Goal: Use online tool/utility

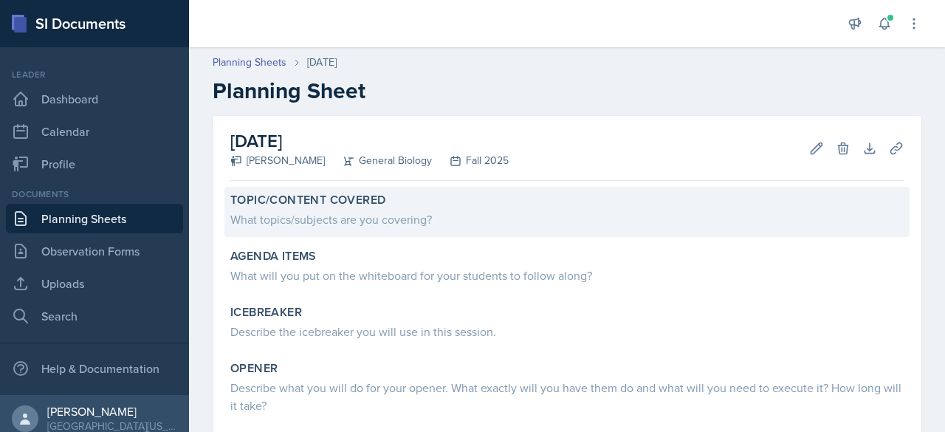
click at [311, 211] on div "What topics/subjects are you covering?" at bounding box center [566, 219] width 673 height 18
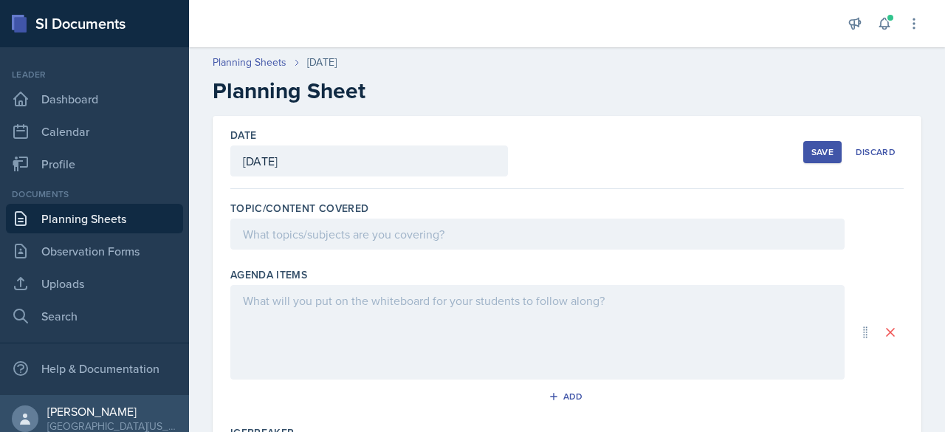
click at [299, 244] on div at bounding box center [537, 233] width 614 height 31
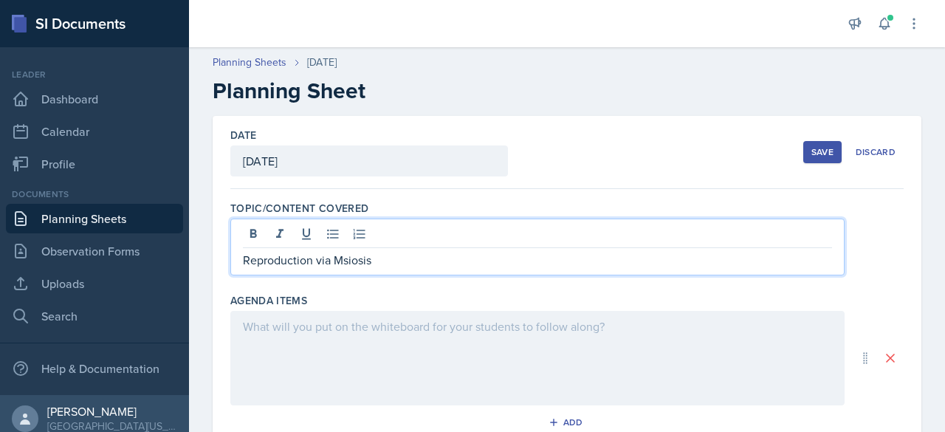
click at [269, 339] on div at bounding box center [537, 358] width 614 height 94
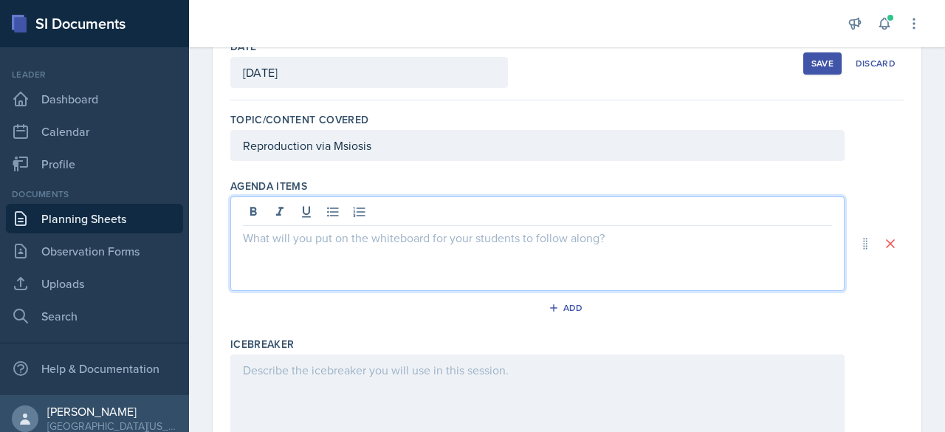
scroll to position [88, 0]
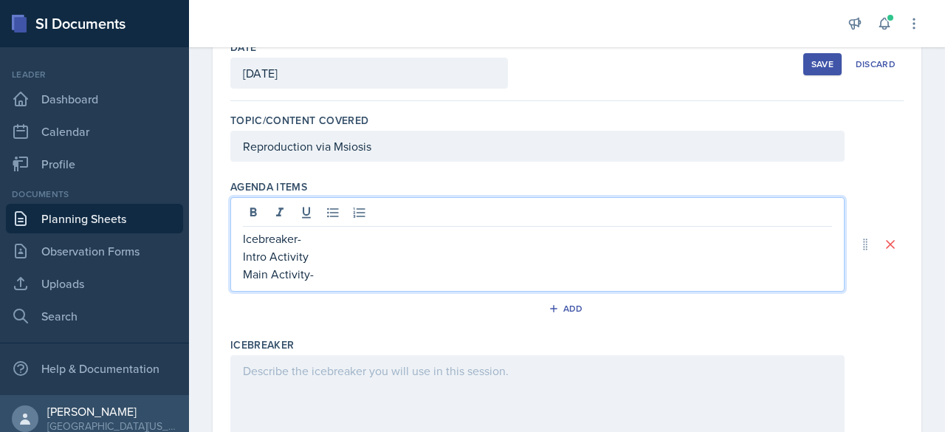
click at [316, 265] on p "Main Activity-" at bounding box center [537, 274] width 589 height 18
click at [318, 255] on p "Intro Activity" at bounding box center [537, 256] width 589 height 18
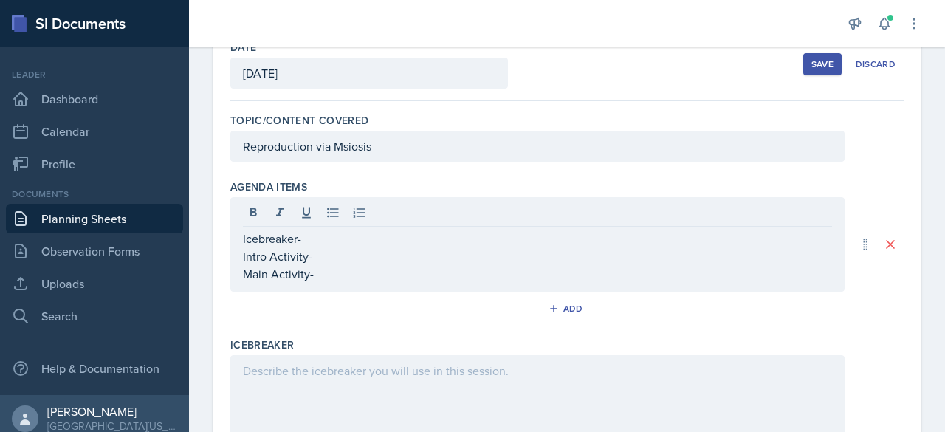
click at [347, 286] on div "Icebreaker- Intro Activity- Main Activity-" at bounding box center [537, 244] width 614 height 94
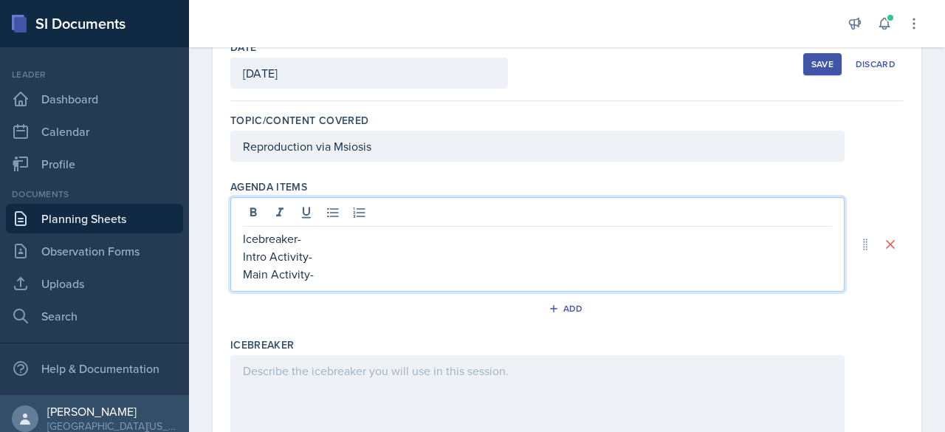
click at [352, 281] on div "Icebreaker- Intro Activity- Main Activity-" at bounding box center [537, 244] width 614 height 94
click at [351, 272] on p "Main Activity-" at bounding box center [537, 274] width 589 height 18
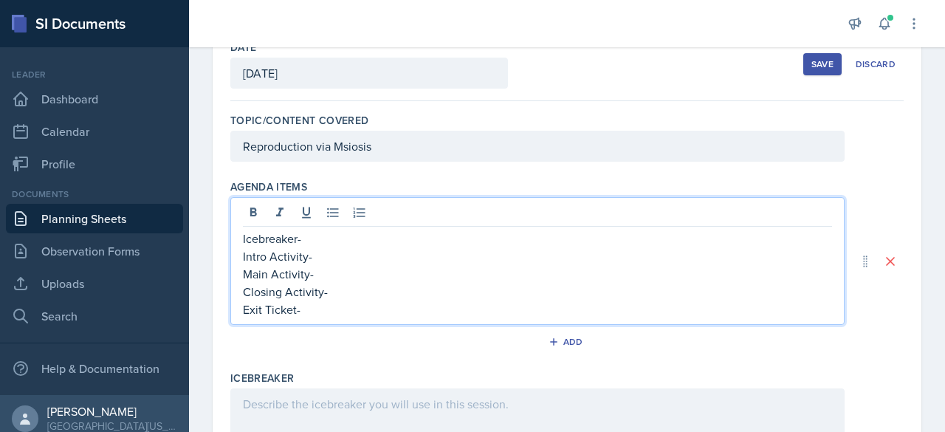
click at [357, 235] on p "Icebreaker-" at bounding box center [537, 238] width 589 height 18
click at [346, 265] on p "Main Activity-" at bounding box center [537, 274] width 589 height 18
click at [344, 249] on p "Intro Activity-" at bounding box center [537, 256] width 589 height 18
click at [338, 269] on p "Main Activity-" at bounding box center [537, 274] width 589 height 18
click at [342, 294] on p "Closing Activity-" at bounding box center [537, 292] width 589 height 18
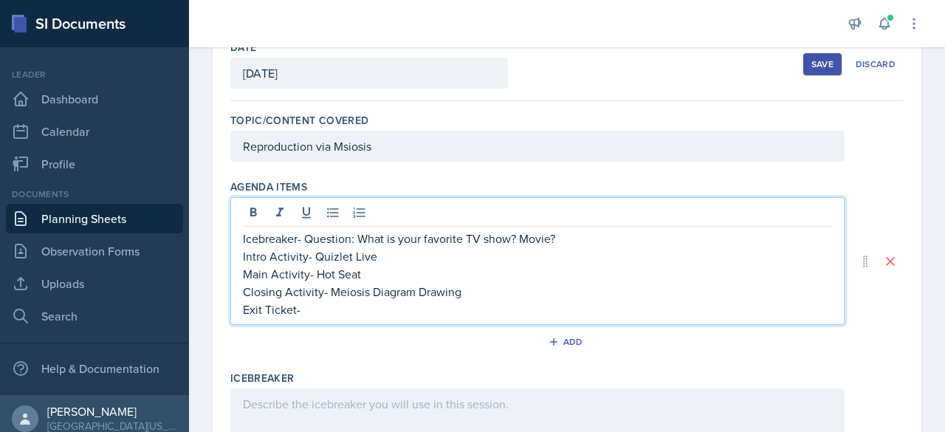
click at [341, 305] on p "Exit Ticket-" at bounding box center [537, 309] width 589 height 18
click at [346, 322] on div "Icebreaker- Question: What is your favorite TV show? Movie? Intro Activity- Qui…" at bounding box center [537, 261] width 614 height 128
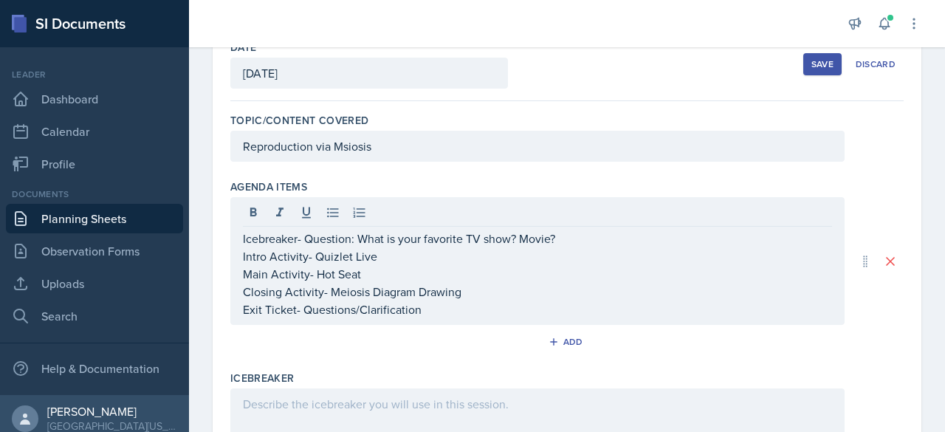
drag, startPoint x: 346, startPoint y: 322, endPoint x: 348, endPoint y: 347, distance: 25.1
click at [348, 347] on div "Add" at bounding box center [566, 345] width 673 height 28
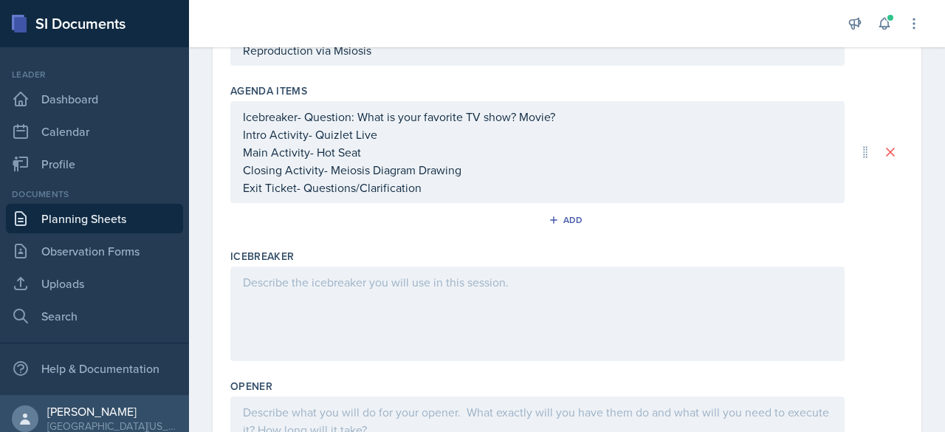
scroll to position [185, 0]
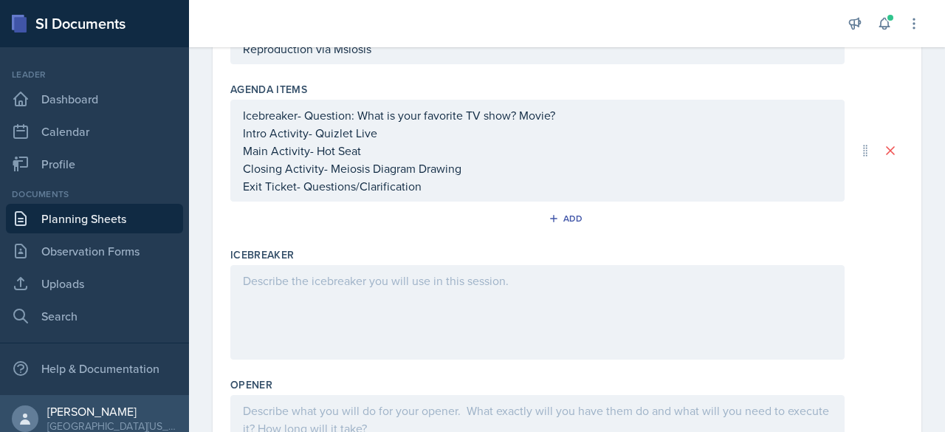
click at [251, 132] on p "Intro Activity- Quizlet Live" at bounding box center [537, 133] width 589 height 18
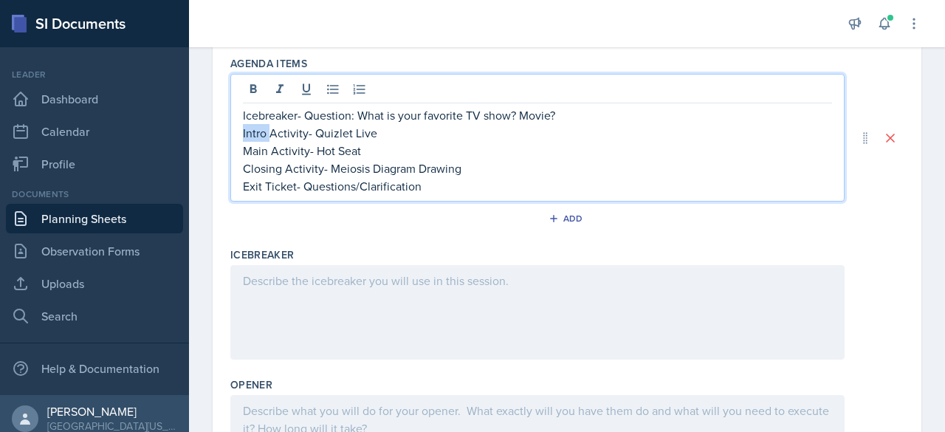
click at [251, 132] on p "Intro Activity- Quizlet Live" at bounding box center [537, 133] width 589 height 18
click at [325, 280] on div at bounding box center [537, 312] width 614 height 94
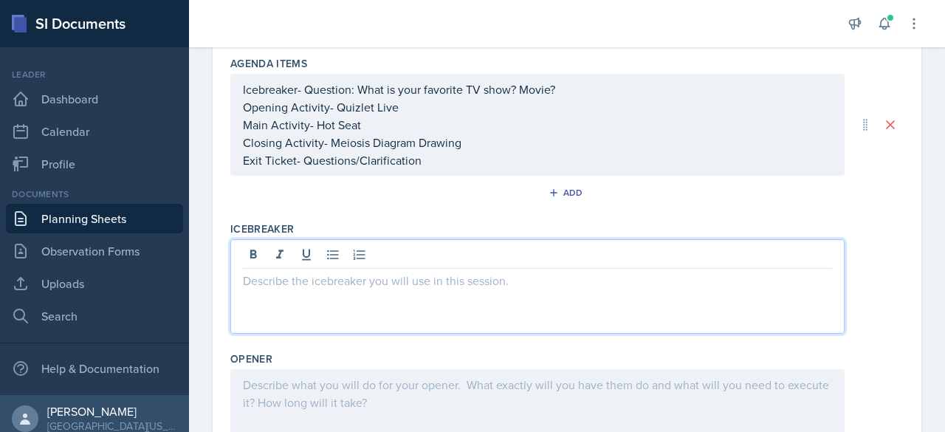
scroll to position [185, 0]
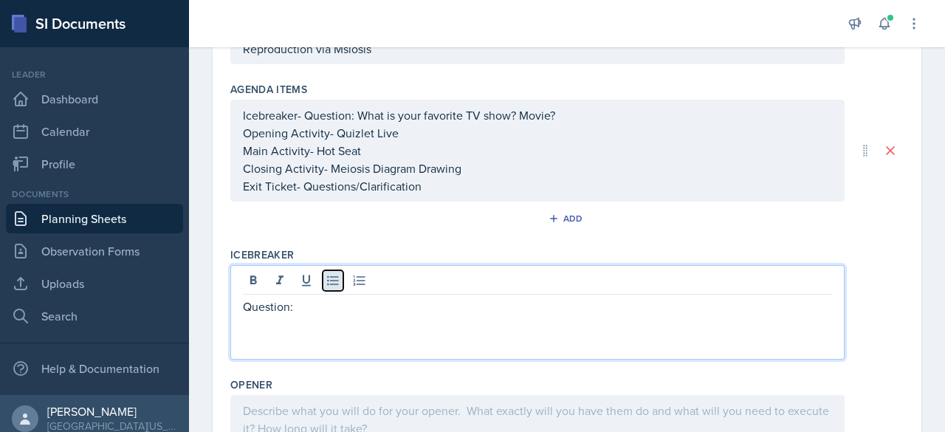
click at [332, 278] on icon at bounding box center [332, 281] width 11 height 10
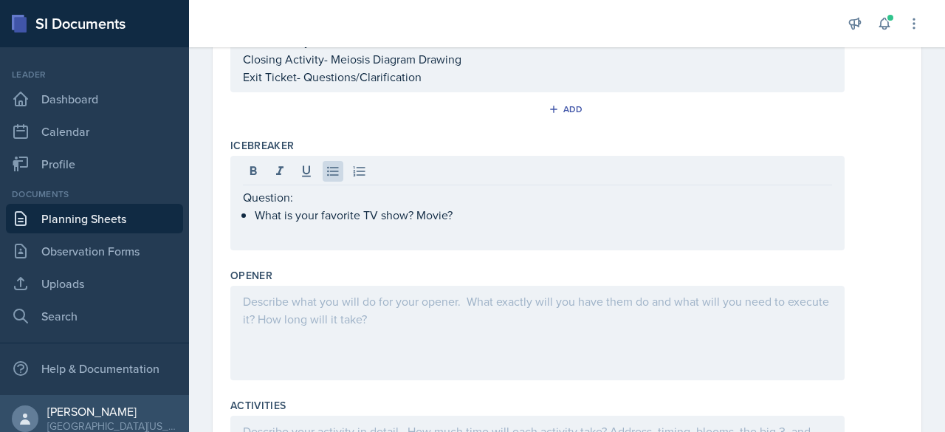
click at [348, 308] on div at bounding box center [537, 333] width 614 height 94
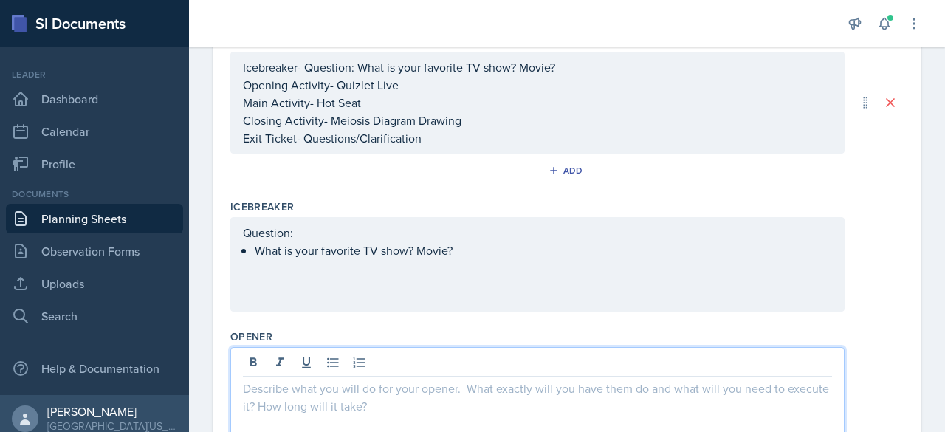
scroll to position [241, 0]
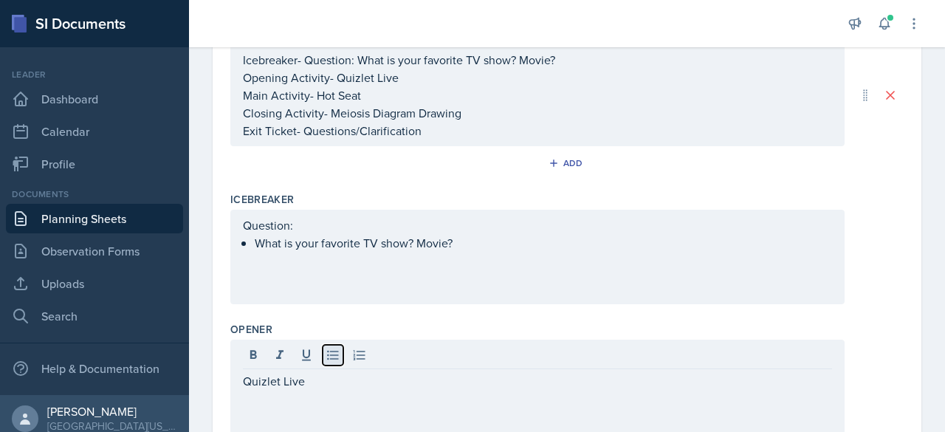
click at [327, 353] on icon at bounding box center [332, 355] width 15 height 15
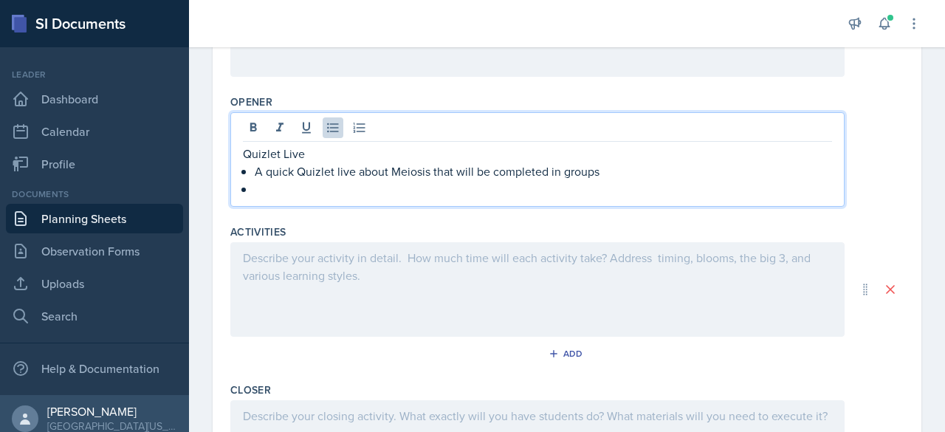
click at [301, 284] on div at bounding box center [537, 289] width 614 height 94
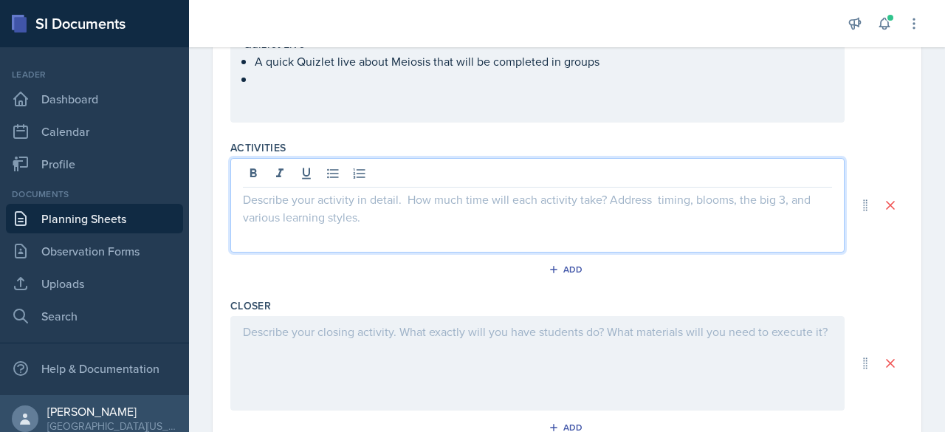
scroll to position [539, 0]
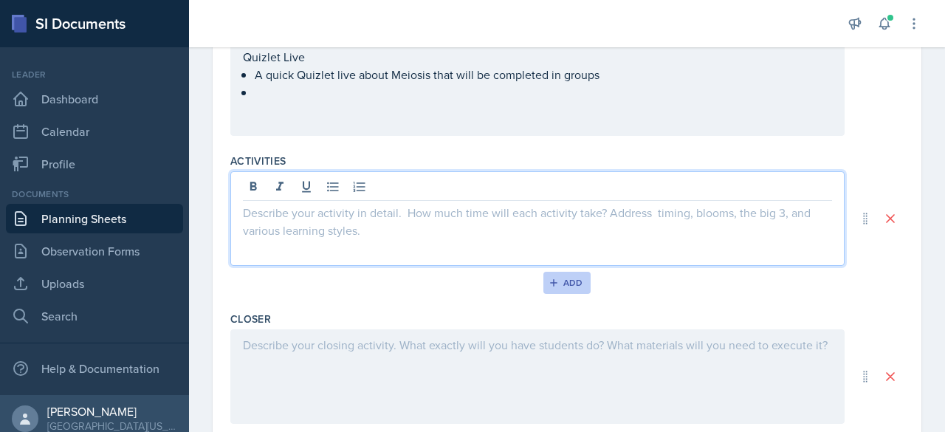
click at [550, 287] on button "Add" at bounding box center [567, 283] width 48 height 22
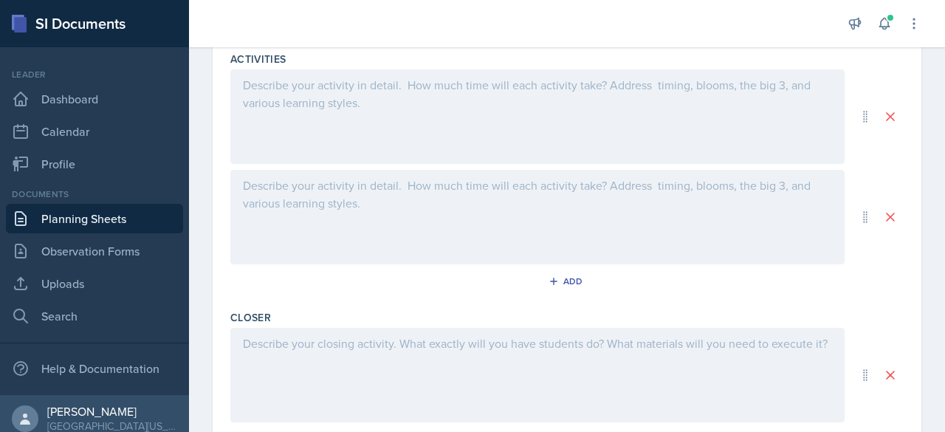
scroll to position [638, 0]
click at [877, 226] on button at bounding box center [890, 220] width 27 height 27
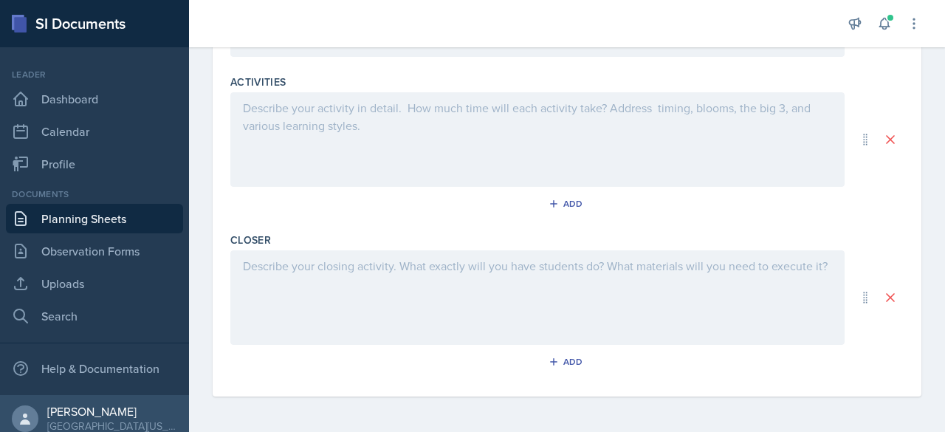
scroll to position [614, 0]
click at [564, 371] on button "Add" at bounding box center [567, 365] width 48 height 22
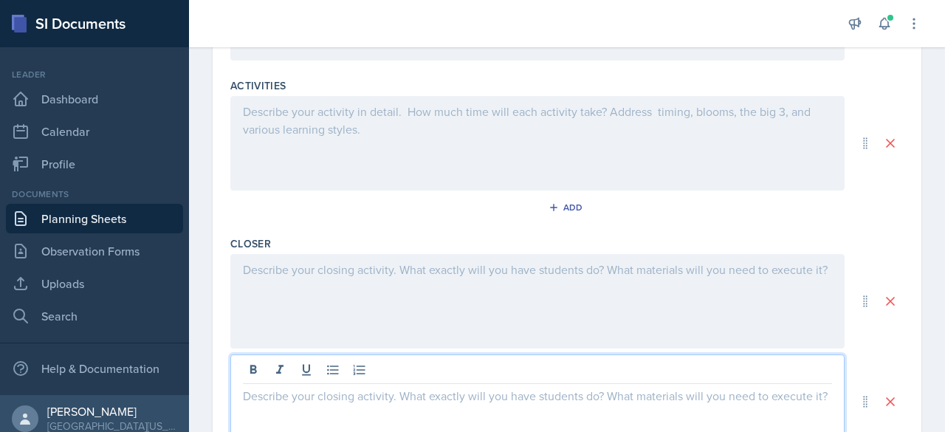
click at [375, 373] on div at bounding box center [537, 401] width 614 height 94
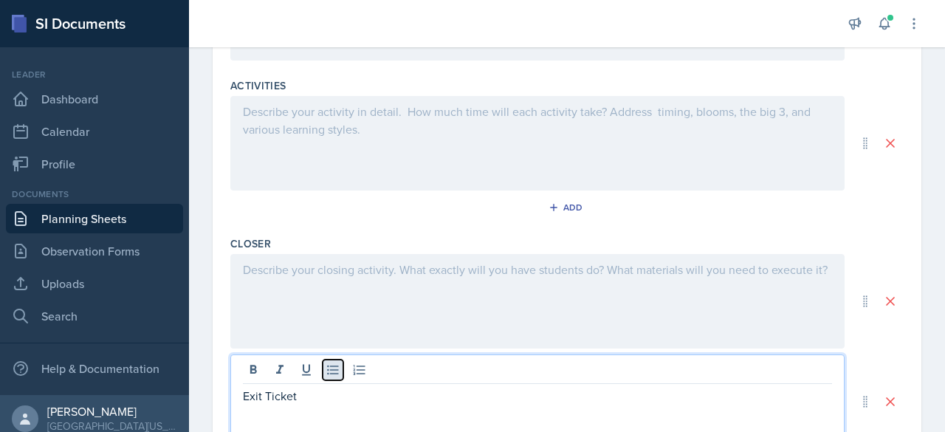
click at [328, 365] on icon at bounding box center [332, 369] width 15 height 15
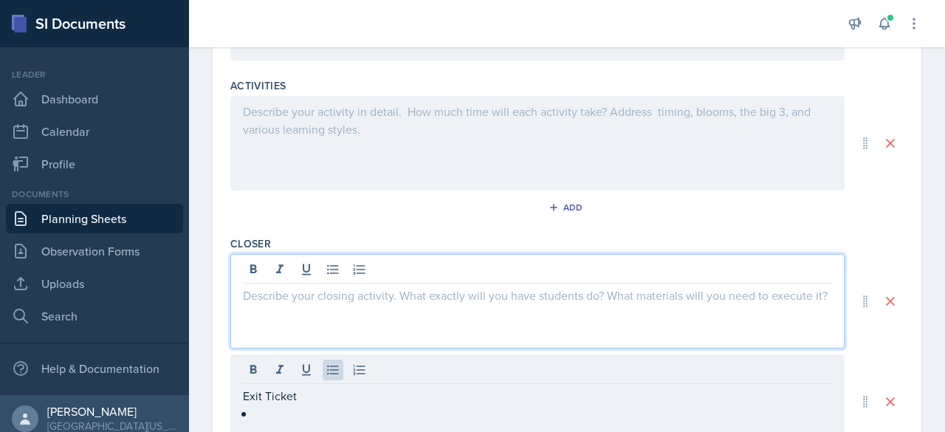
click at [263, 274] on div at bounding box center [537, 301] width 614 height 94
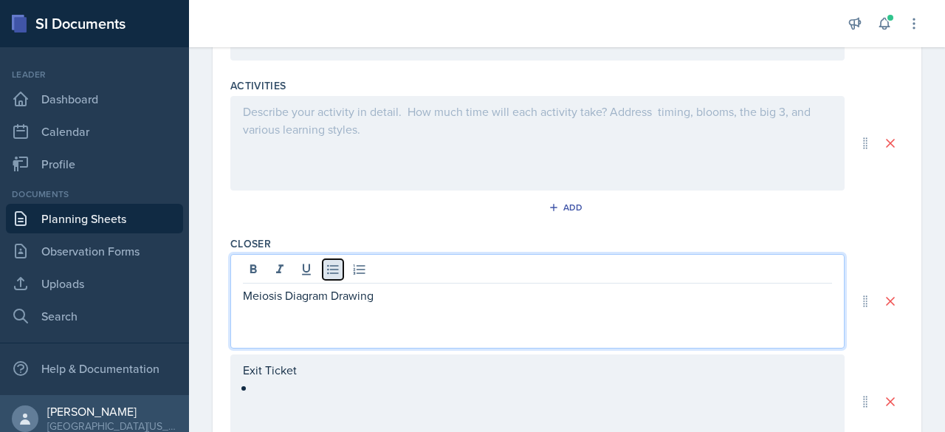
click at [326, 269] on icon at bounding box center [332, 269] width 15 height 15
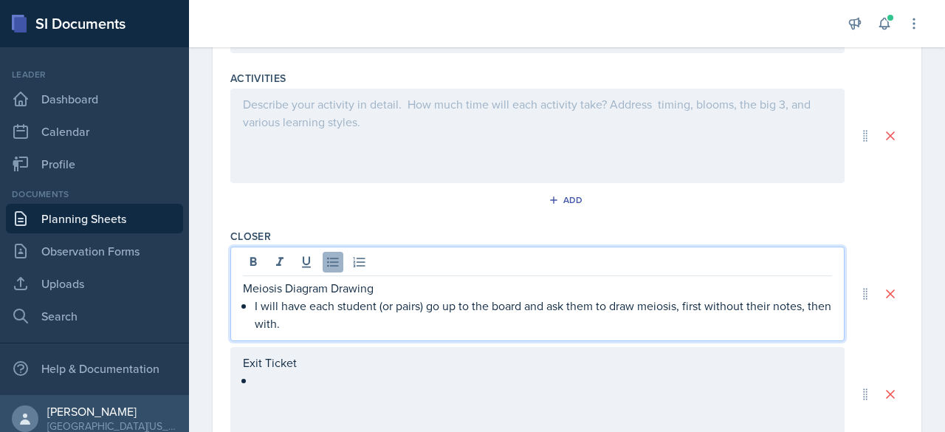
scroll to position [630, 0]
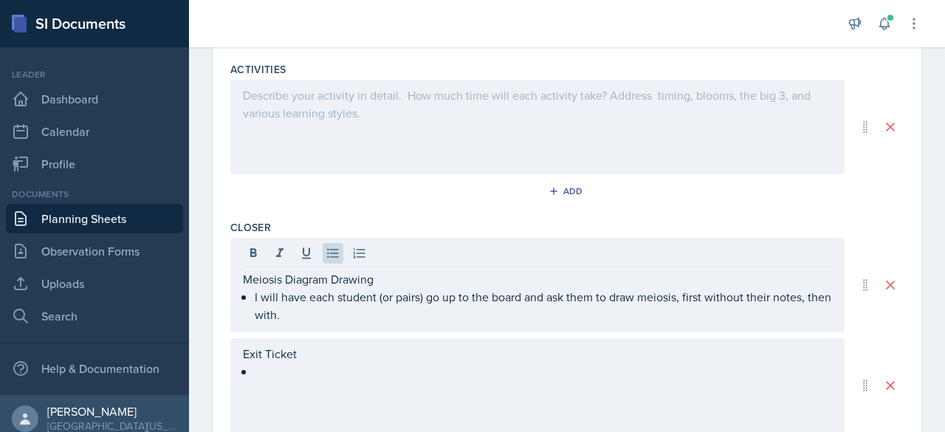
click at [269, 380] on div "Exit Ticket" at bounding box center [537, 385] width 614 height 94
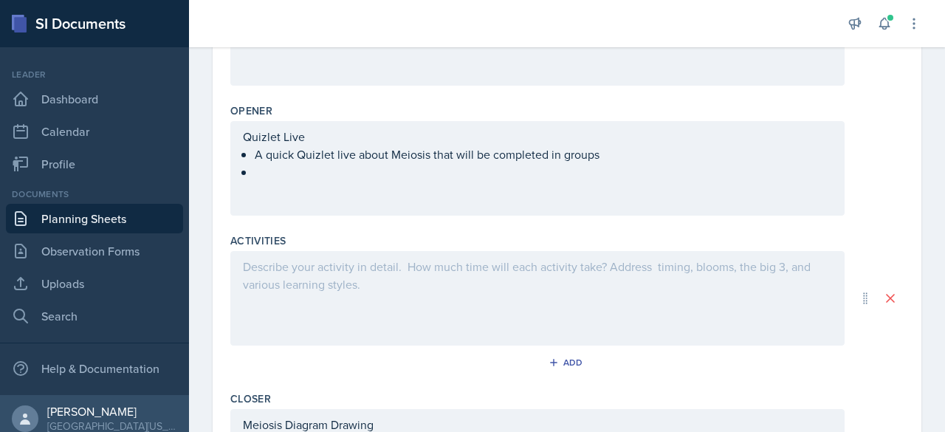
click at [273, 282] on div at bounding box center [537, 298] width 614 height 94
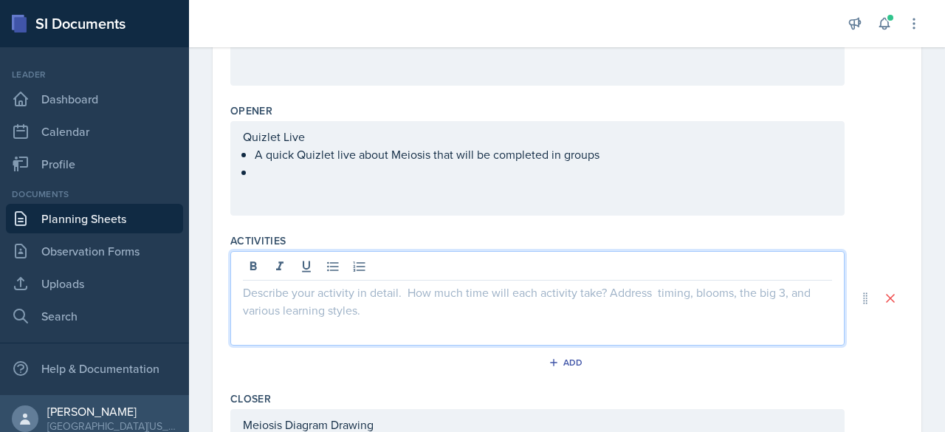
scroll to position [485, 0]
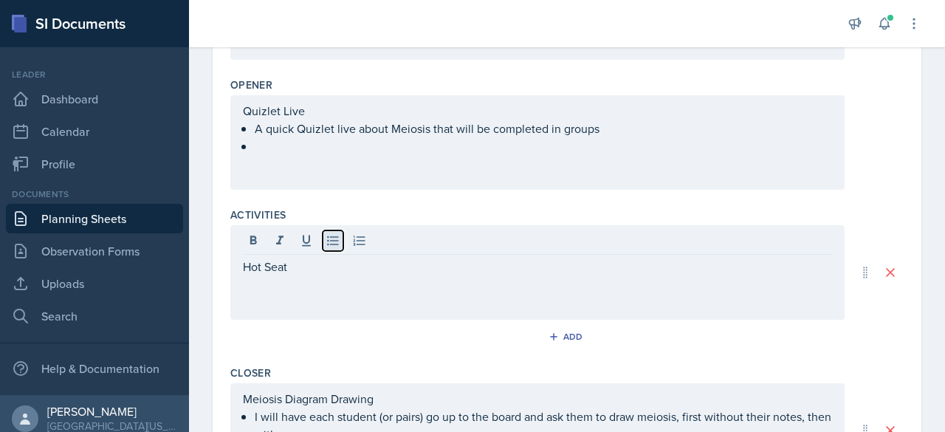
click at [334, 245] on button at bounding box center [332, 240] width 21 height 21
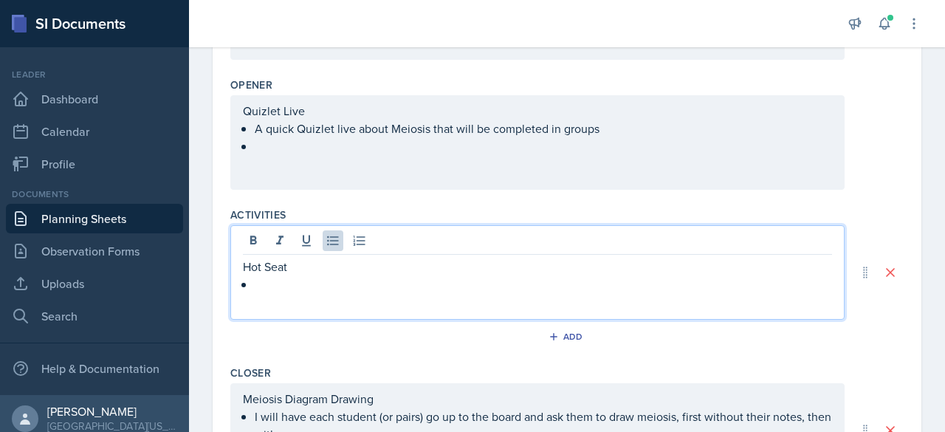
click at [241, 266] on div "Hot Seat" at bounding box center [537, 272] width 614 height 94
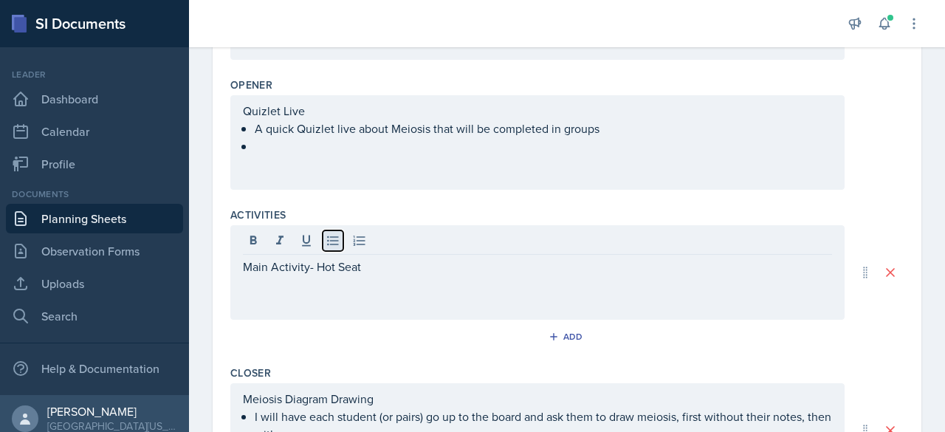
click at [330, 244] on icon at bounding box center [332, 240] width 15 height 15
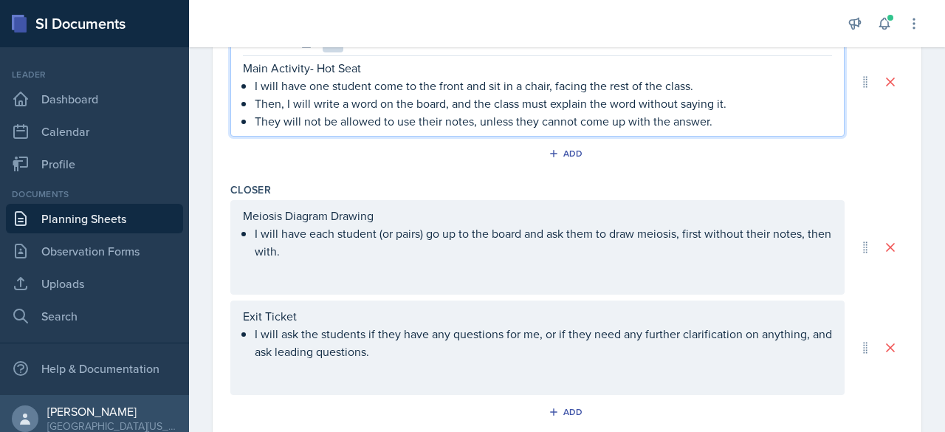
scroll to position [694, 0]
